Goal: Task Accomplishment & Management: Use online tool/utility

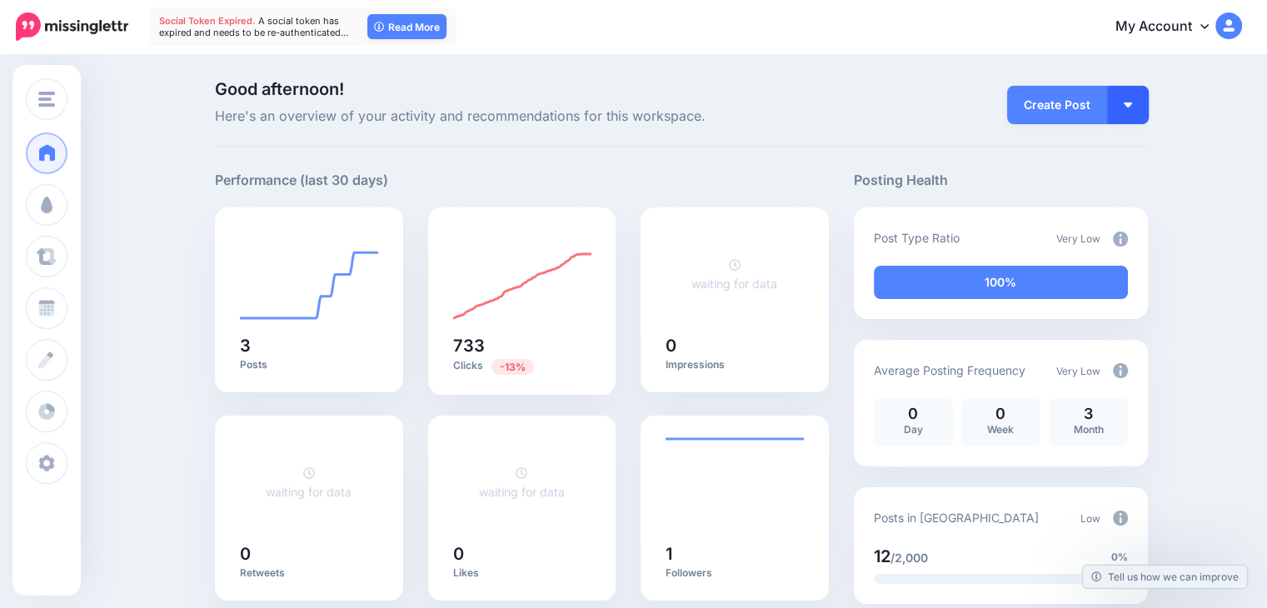
click at [1142, 109] on button "button" at bounding box center [1128, 105] width 42 height 38
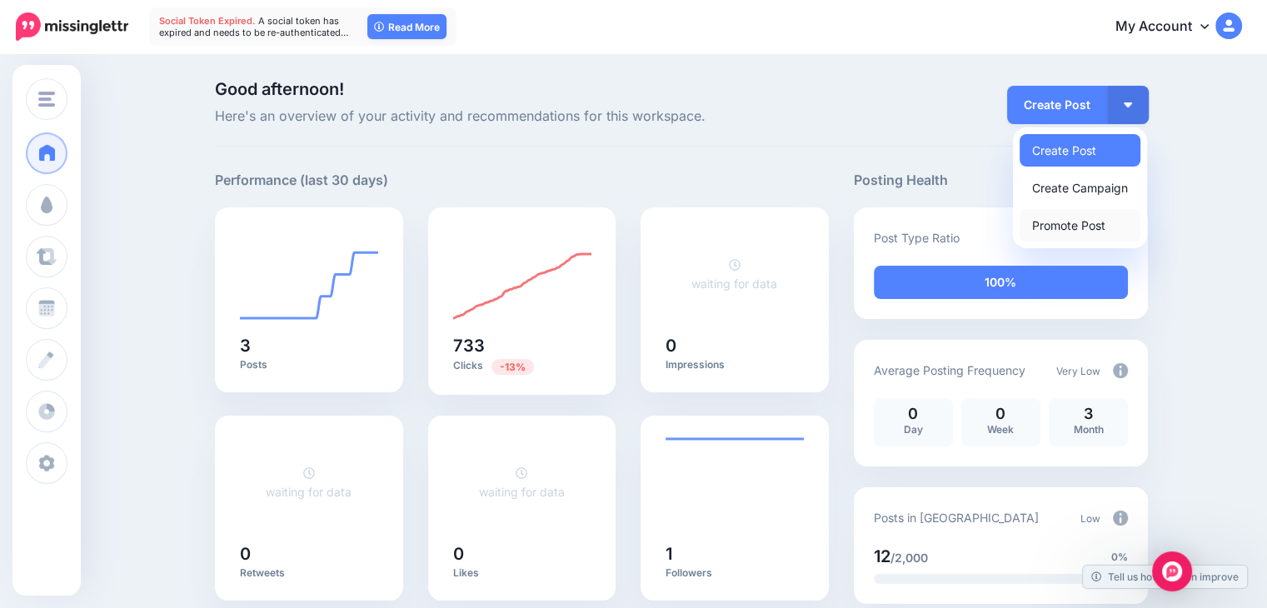
click at [1096, 217] on link "Promote Post" at bounding box center [1080, 225] width 121 height 32
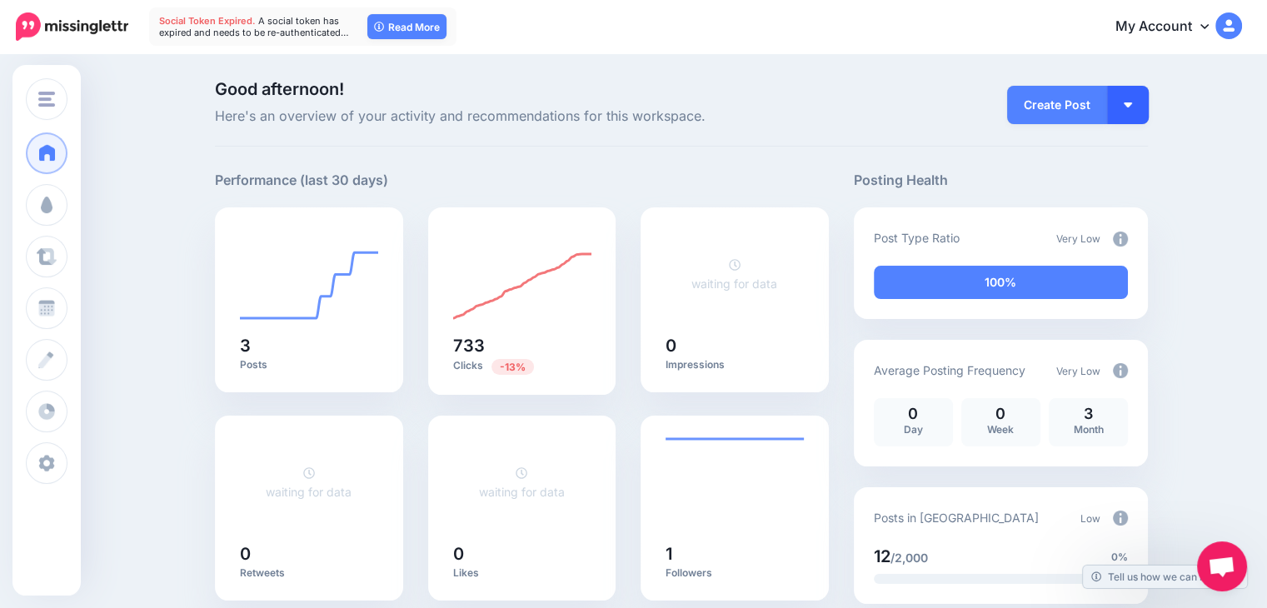
click at [1143, 117] on button "button" at bounding box center [1128, 105] width 42 height 38
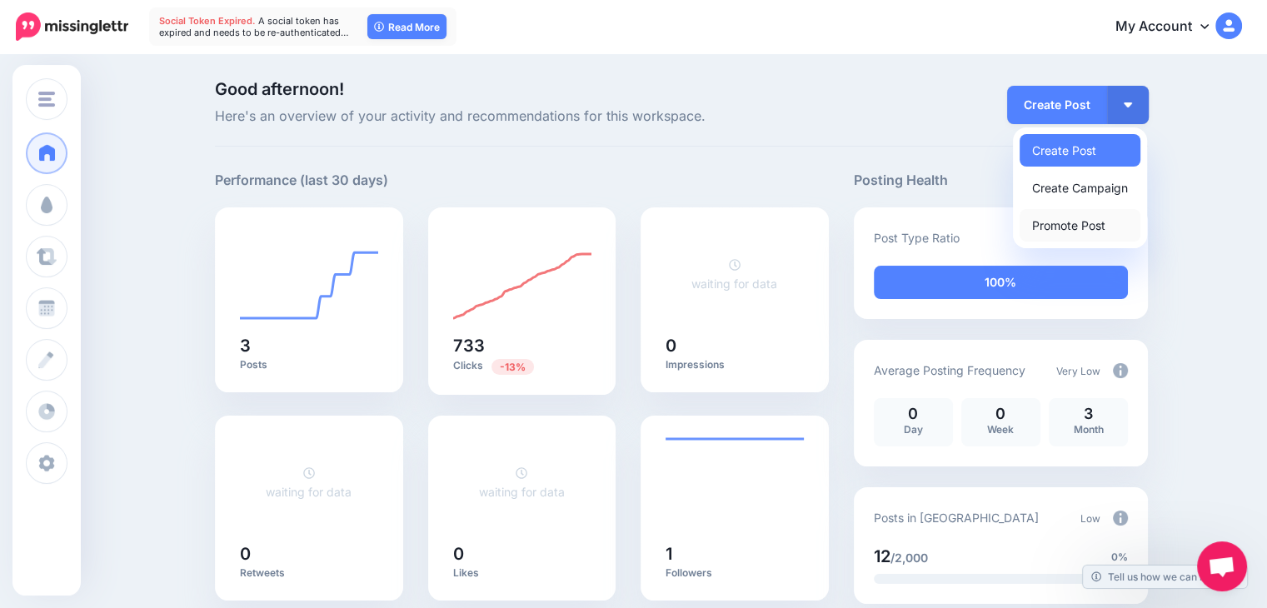
click at [1098, 218] on link "Promote Post" at bounding box center [1080, 225] width 121 height 32
